Goal: Task Accomplishment & Management: Use online tool/utility

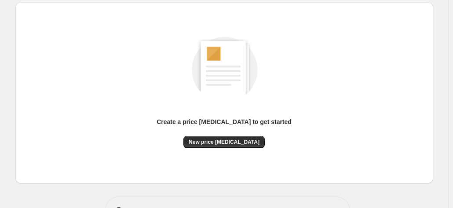
scroll to position [121, 0]
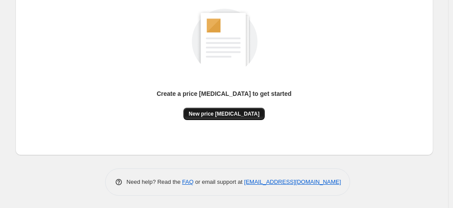
click at [236, 114] on span "New price [MEDICAL_DATA]" at bounding box center [224, 113] width 71 height 7
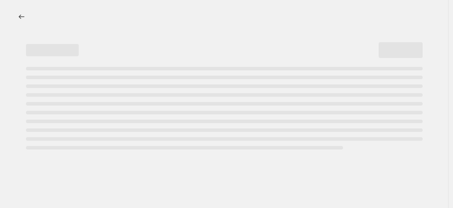
select select "percentage"
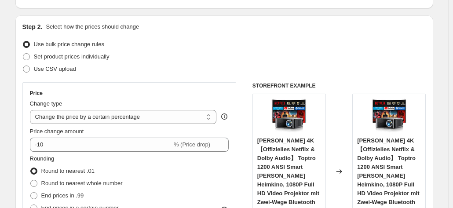
scroll to position [88, 0]
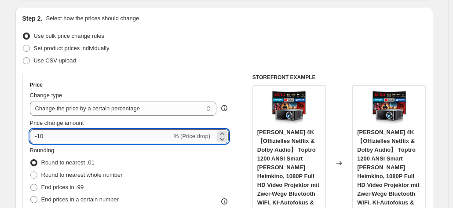
click at [95, 138] on input "-10" at bounding box center [101, 136] width 142 height 14
type input "-1"
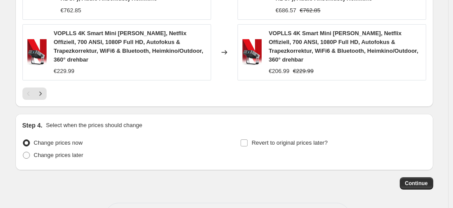
scroll to position [762, 0]
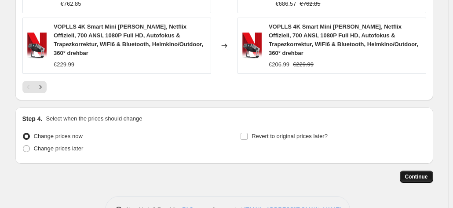
type input "-35"
click at [427, 173] on span "Continue" at bounding box center [416, 176] width 23 height 7
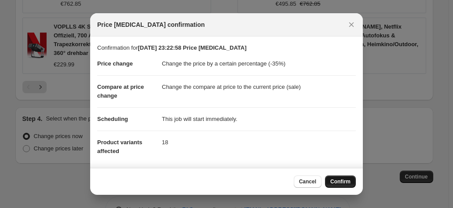
click at [341, 180] on span "Confirm" at bounding box center [340, 181] width 20 height 7
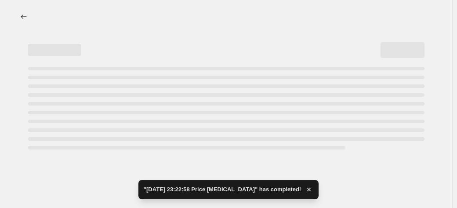
select select "percentage"
